Goal: Use online tool/utility: Utilize a website feature to perform a specific function

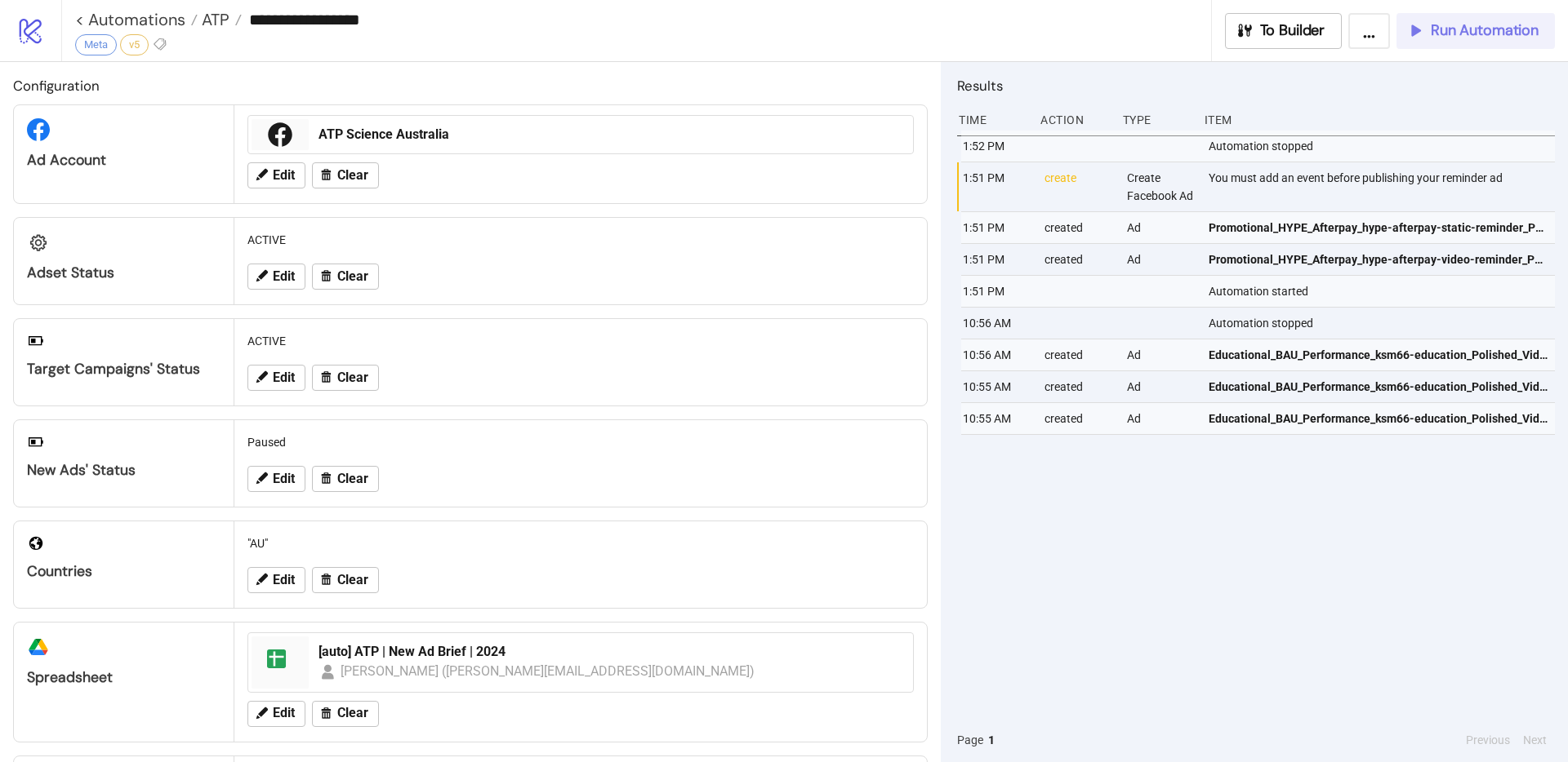
click at [1473, 33] on span "Run Automation" at bounding box center [1484, 31] width 107 height 19
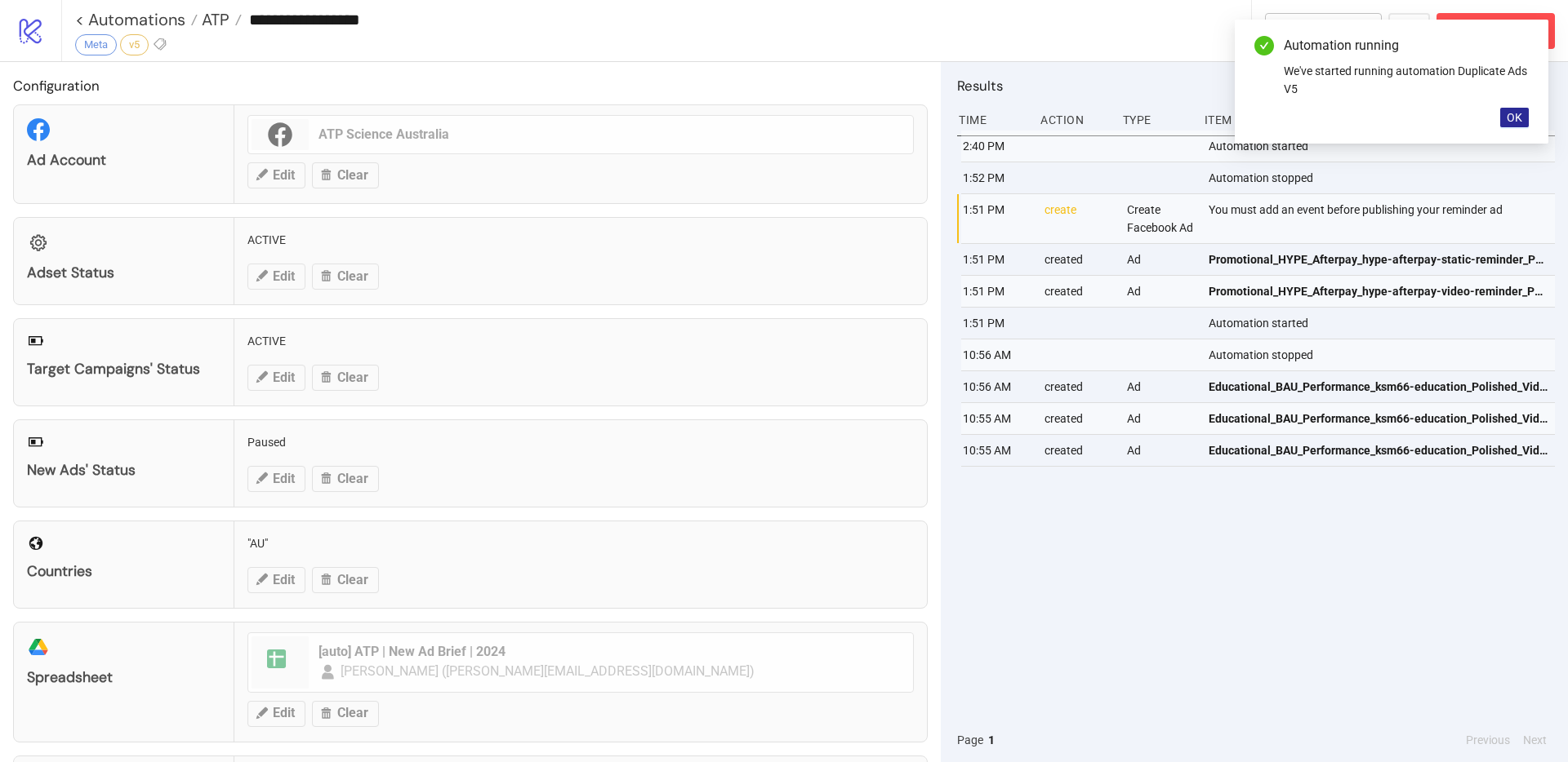
click at [1511, 115] on span "OK" at bounding box center [1514, 117] width 15 height 13
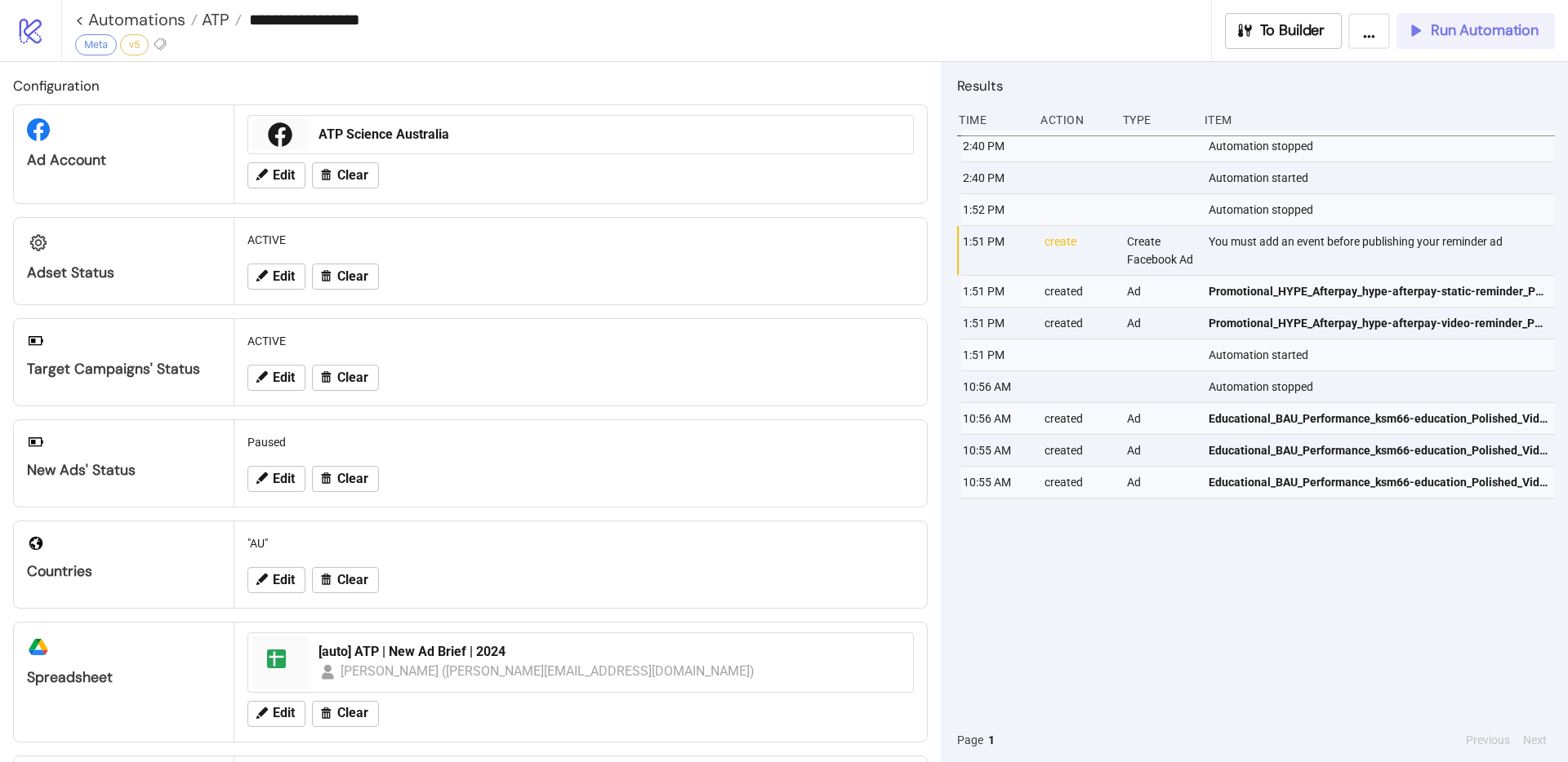
click at [1473, 32] on span "Run Automation" at bounding box center [1484, 31] width 107 height 19
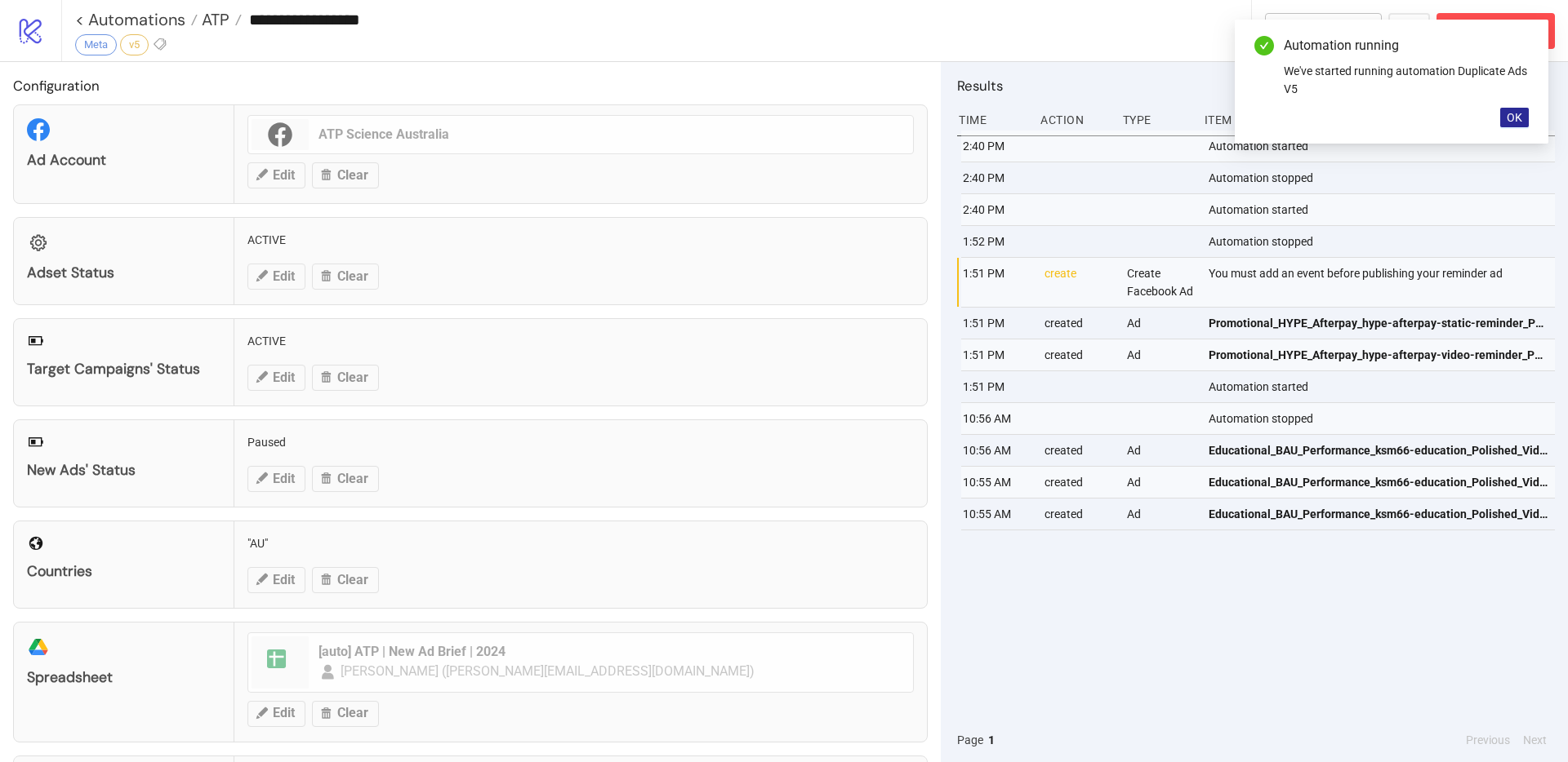
click at [1502, 118] on button "OK" at bounding box center [1515, 117] width 29 height 20
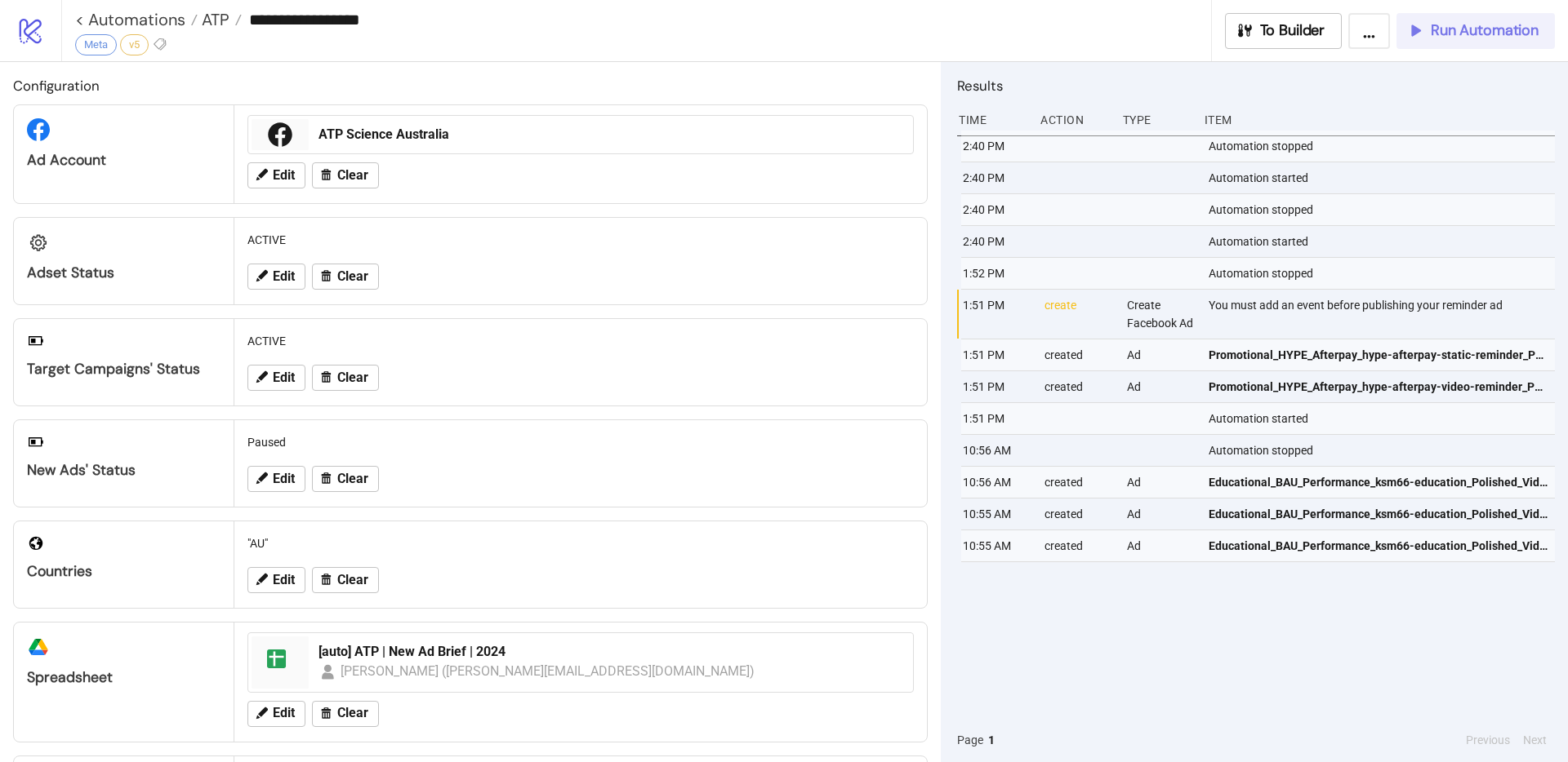
click at [1463, 43] on button "Run Automation" at bounding box center [1475, 31] width 158 height 36
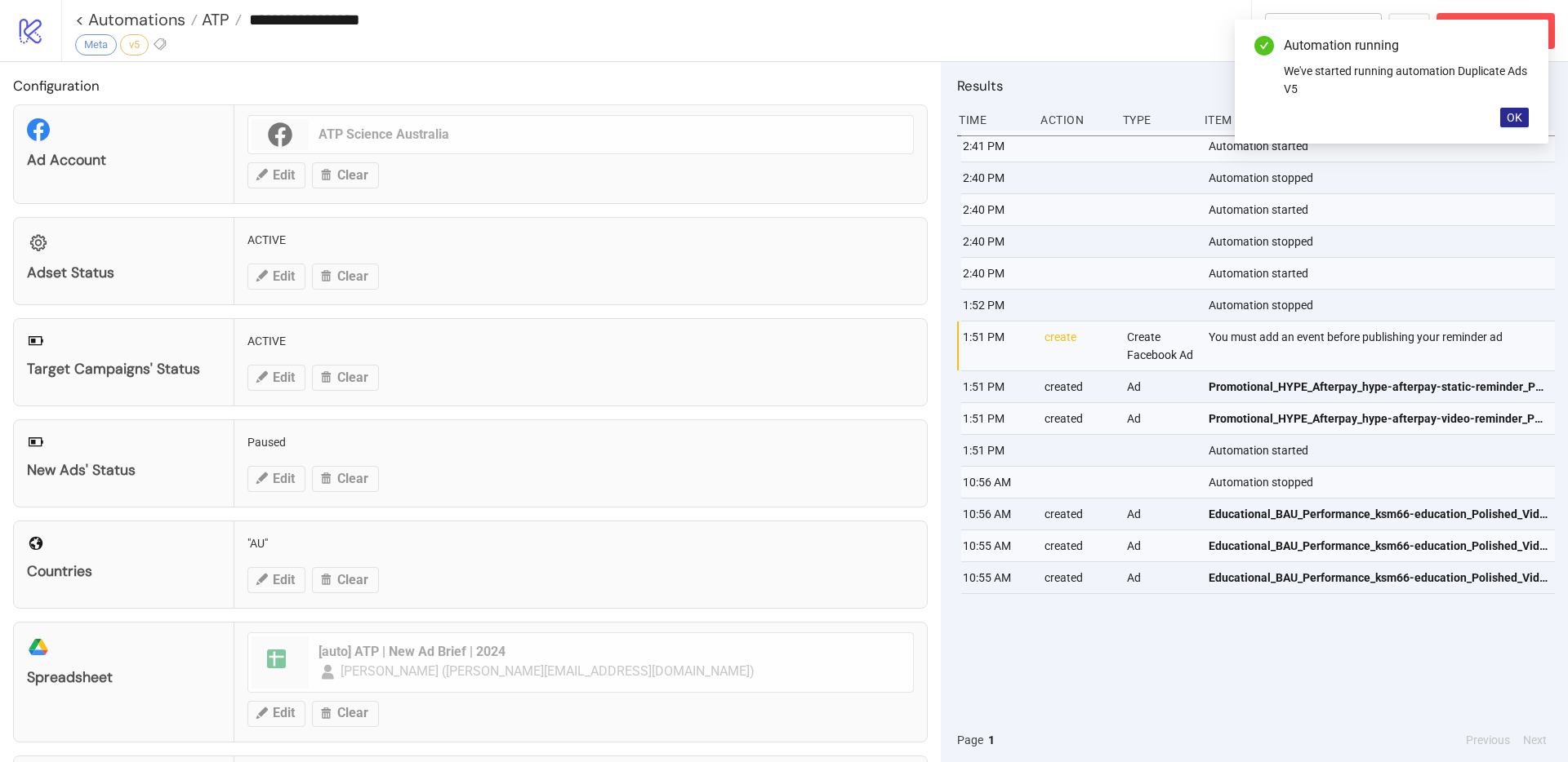
click at [1522, 119] on button "OK" at bounding box center [1515, 117] width 29 height 20
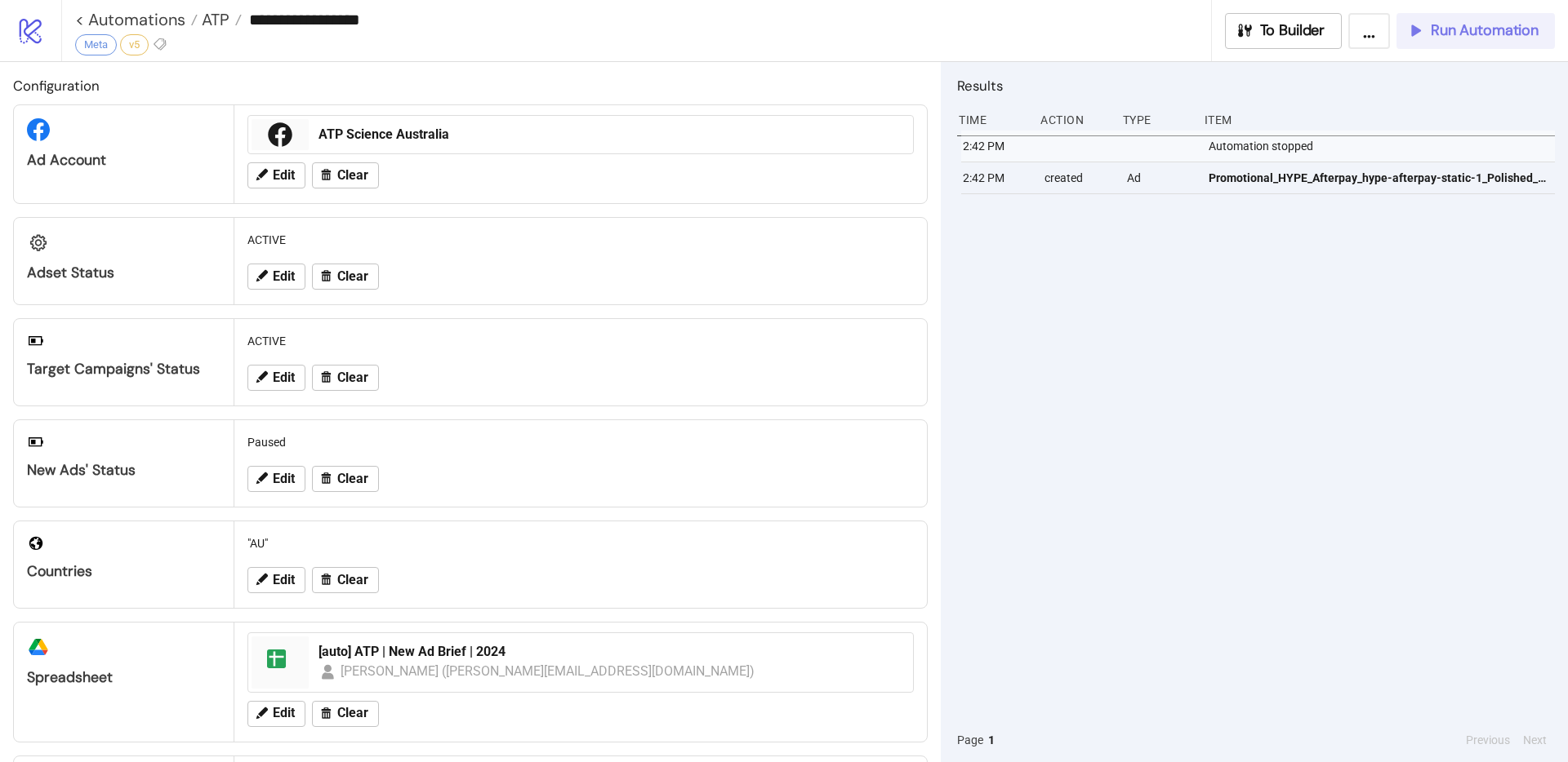
click at [1461, 37] on span "Run Automation" at bounding box center [1484, 31] width 107 height 19
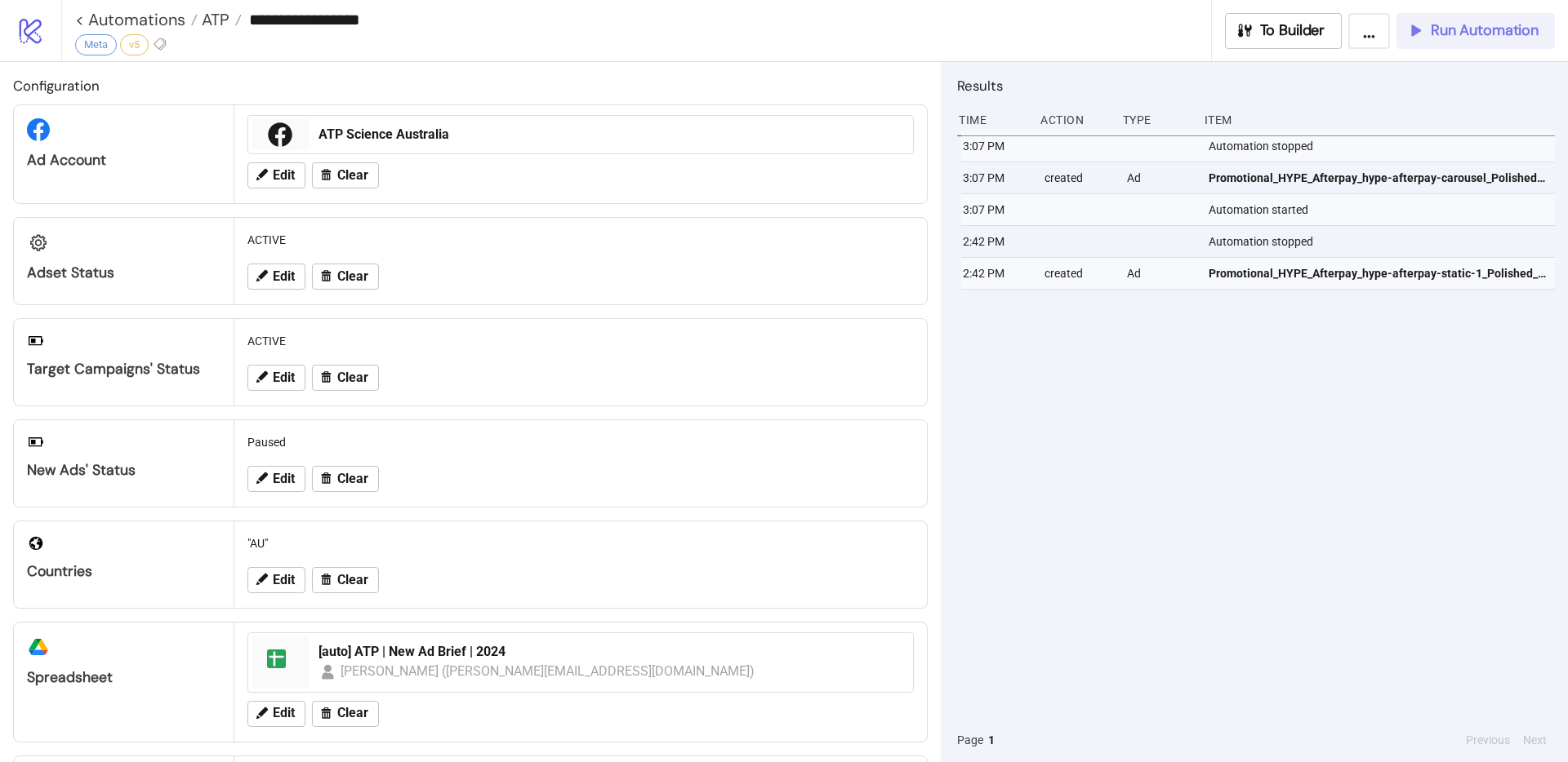
click at [1469, 39] on span "Run Automation" at bounding box center [1484, 31] width 107 height 19
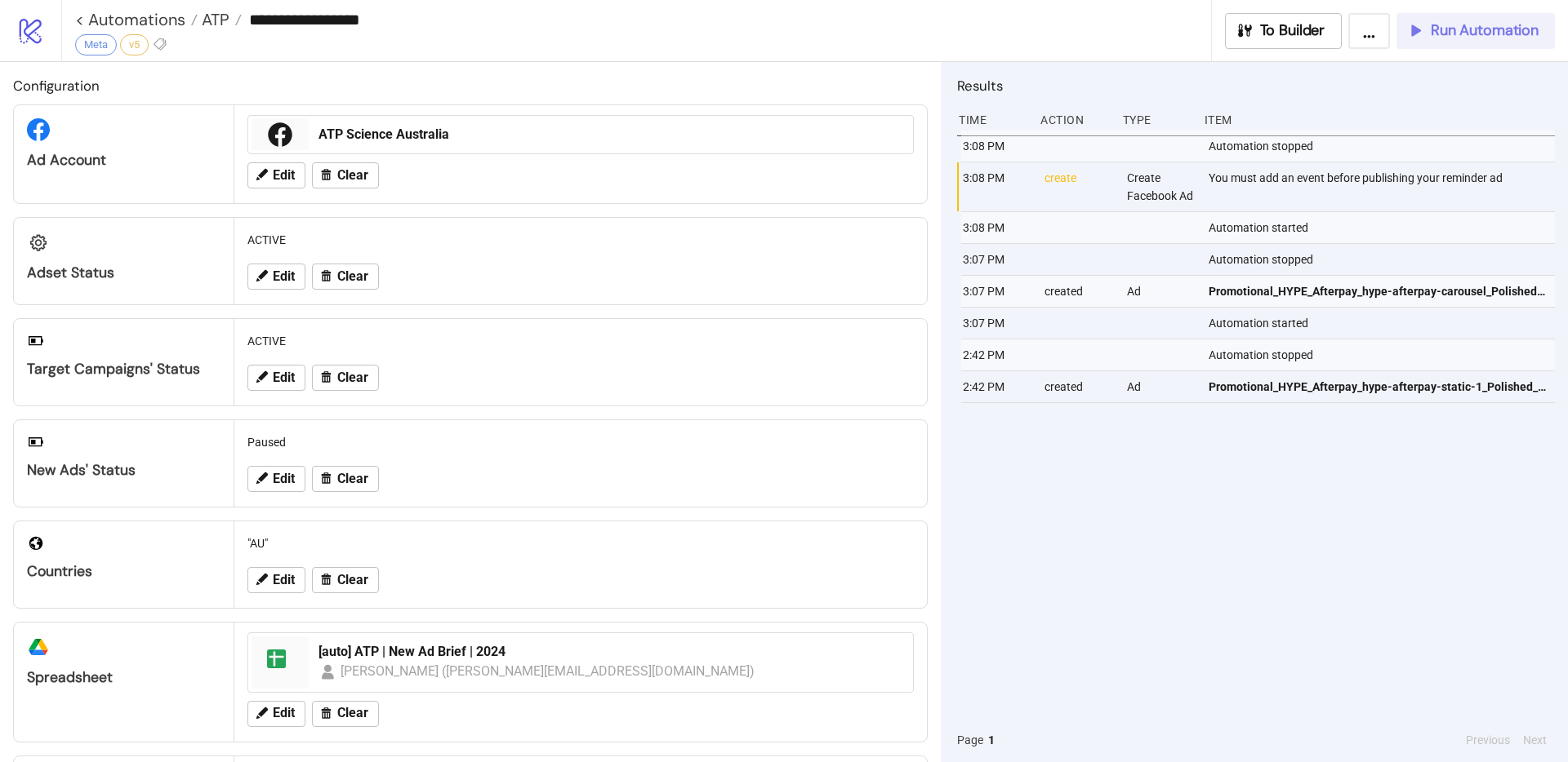
click at [1445, 35] on span "Run Automation" at bounding box center [1484, 31] width 107 height 19
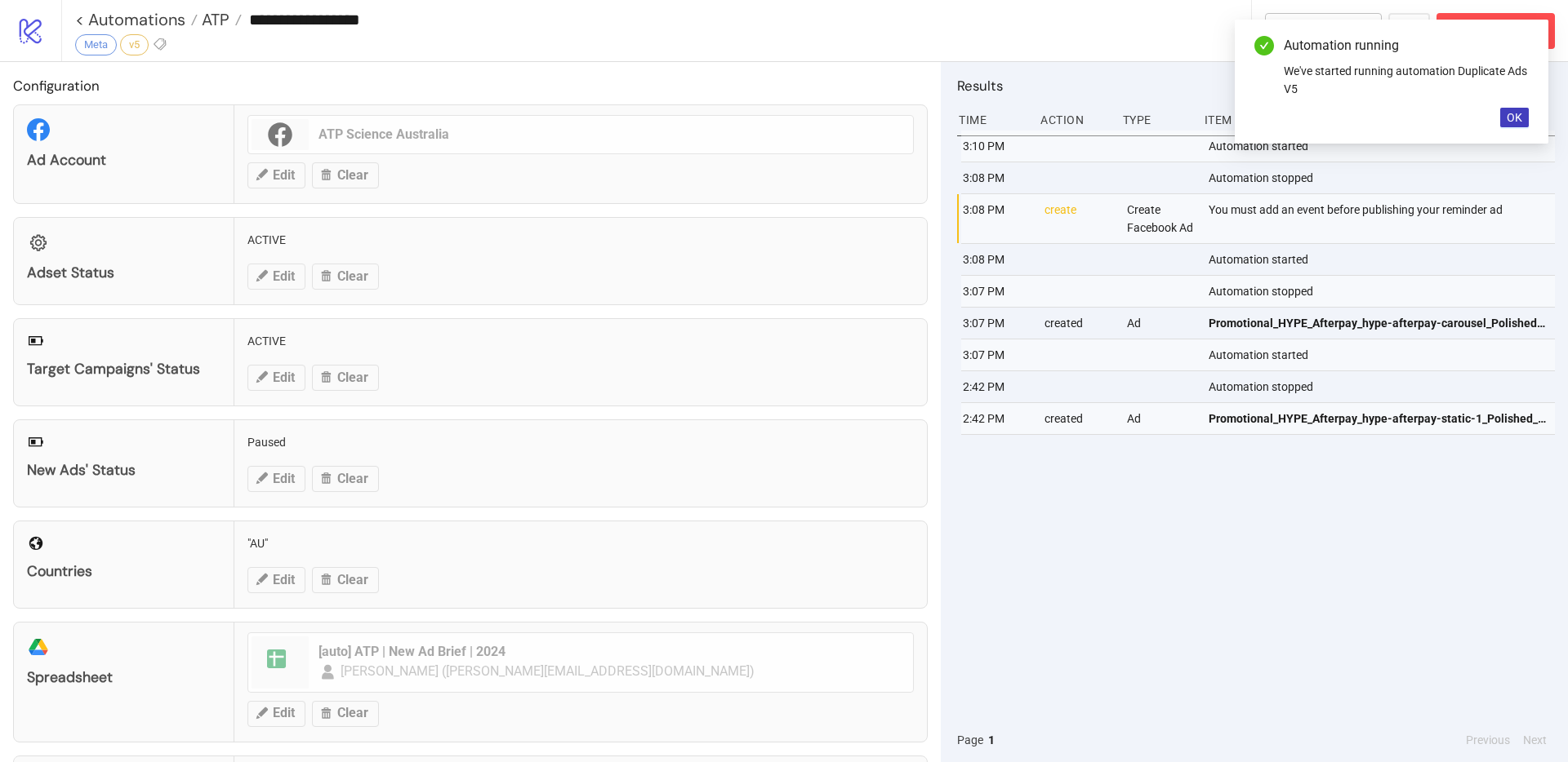
click at [1525, 140] on div "Automation running We've started running automation Duplicate Ads V5 OK" at bounding box center [1391, 81] width 313 height 124
click at [1523, 134] on div "Automation running We've started running automation Duplicate Ads V5 OK" at bounding box center [1391, 81] width 313 height 124
click at [1521, 124] on span "OK" at bounding box center [1514, 117] width 15 height 13
